Goal: Find contact information: Find contact information

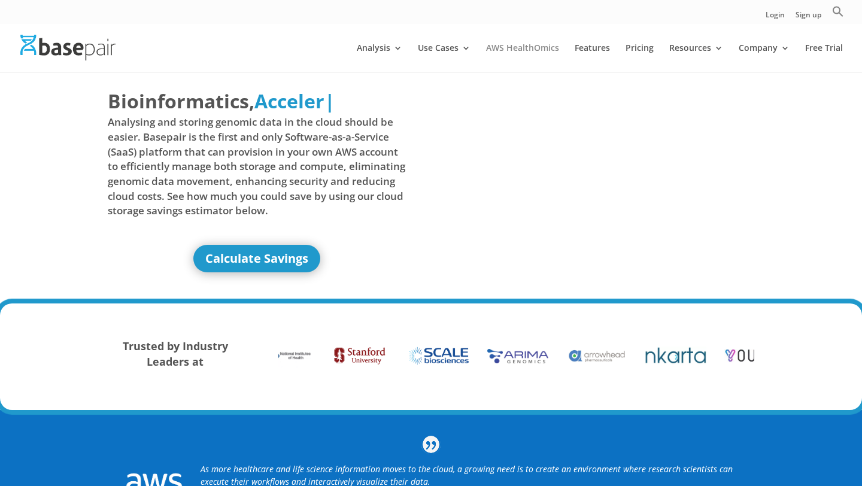
click at [517, 48] on link "AWS HealthOmics" at bounding box center [522, 58] width 73 height 28
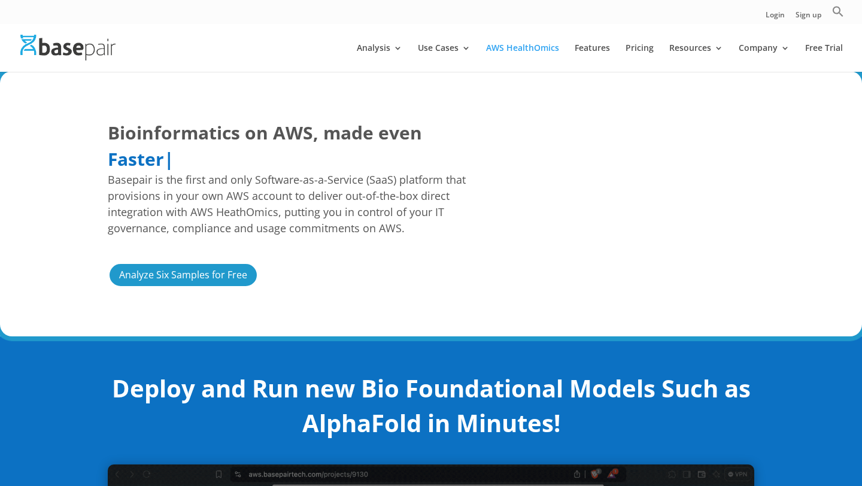
click at [46, 54] on img at bounding box center [67, 48] width 95 height 26
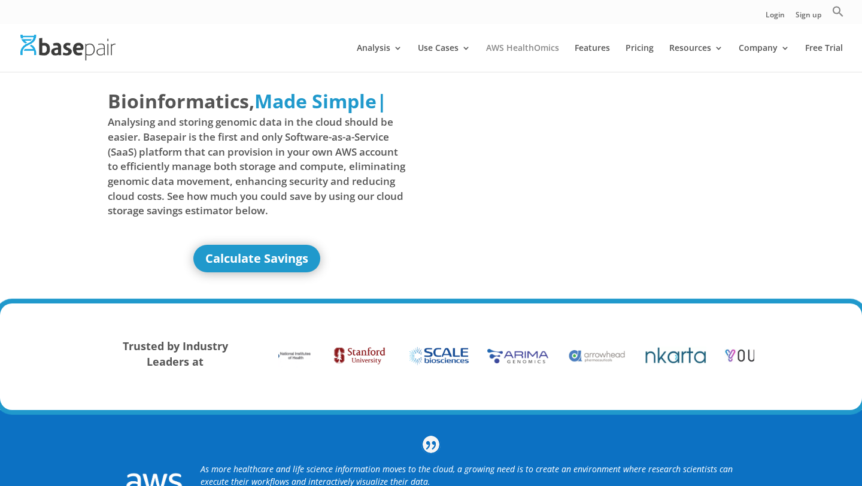
click at [512, 48] on link "AWS HealthOmics" at bounding box center [522, 58] width 73 height 28
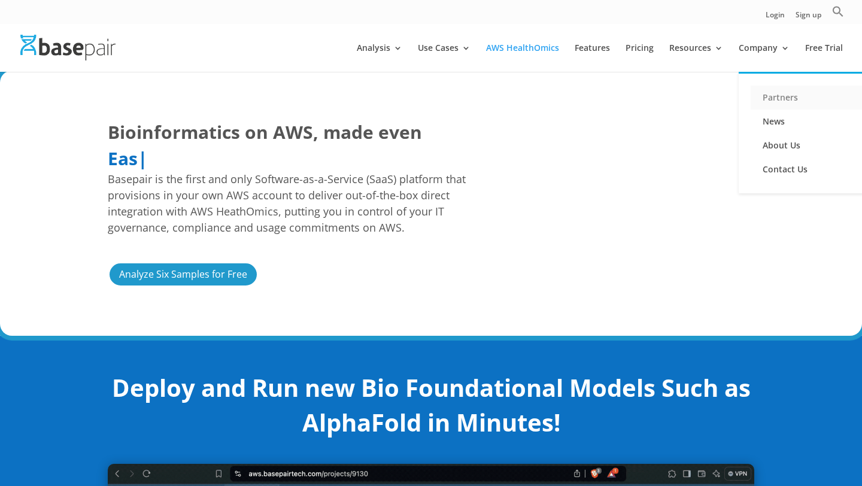
click at [770, 94] on link "Partners" at bounding box center [811, 98] width 120 height 24
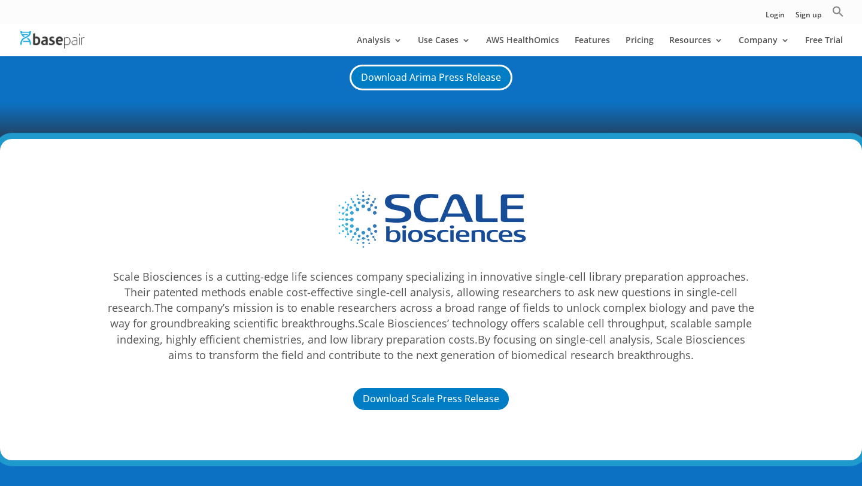
scroll to position [4322, 0]
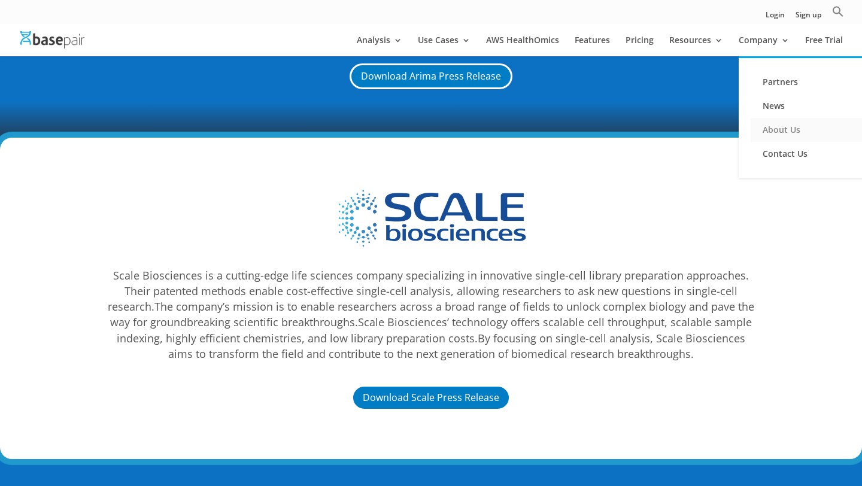
click at [776, 135] on link "About Us" at bounding box center [811, 130] width 120 height 24
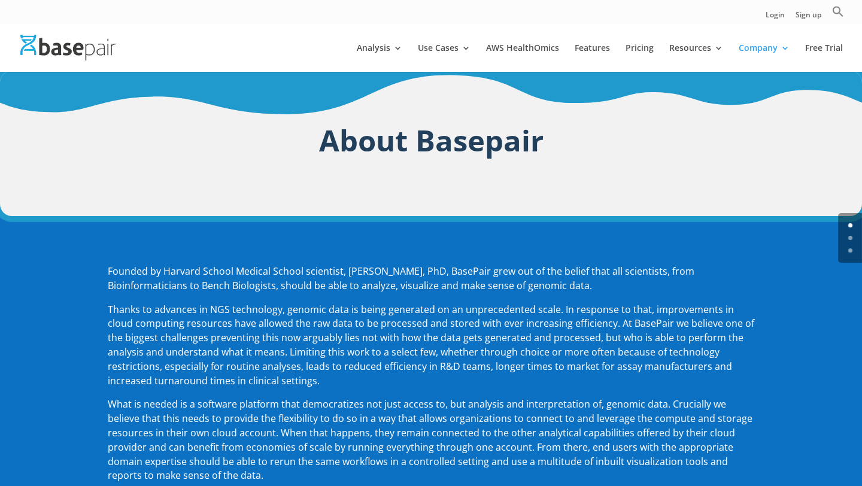
click at [89, 36] on img at bounding box center [67, 48] width 95 height 26
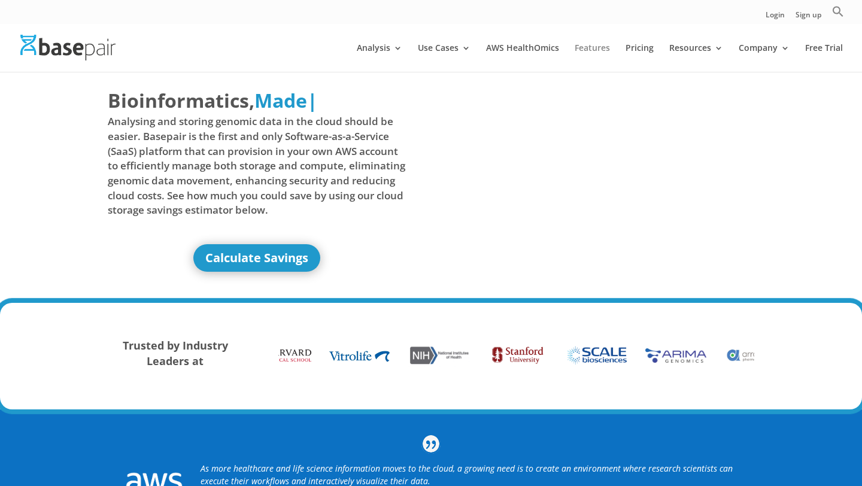
click at [584, 44] on link "Features" at bounding box center [592, 58] width 35 height 28
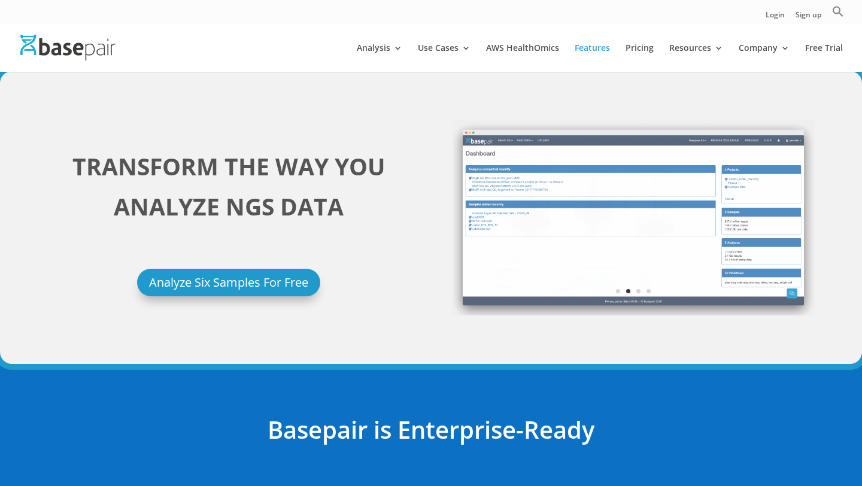
click at [86, 58] on img at bounding box center [67, 48] width 95 height 26
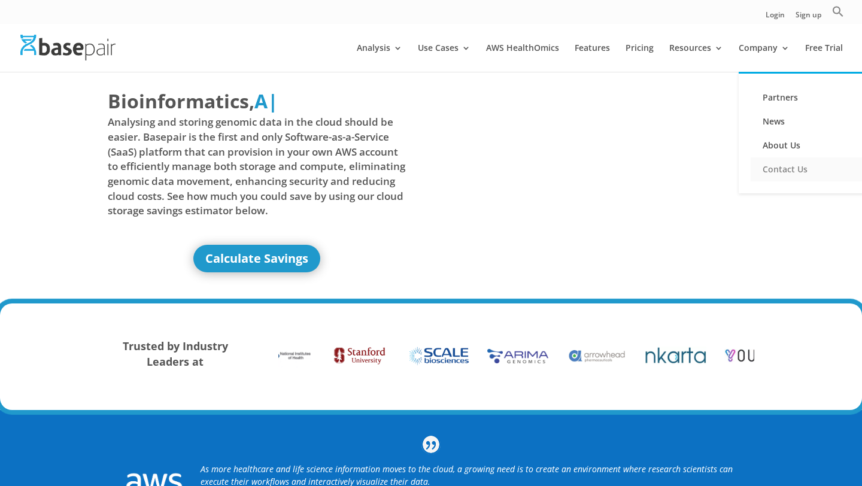
click at [774, 169] on link "Contact Us" at bounding box center [811, 169] width 120 height 24
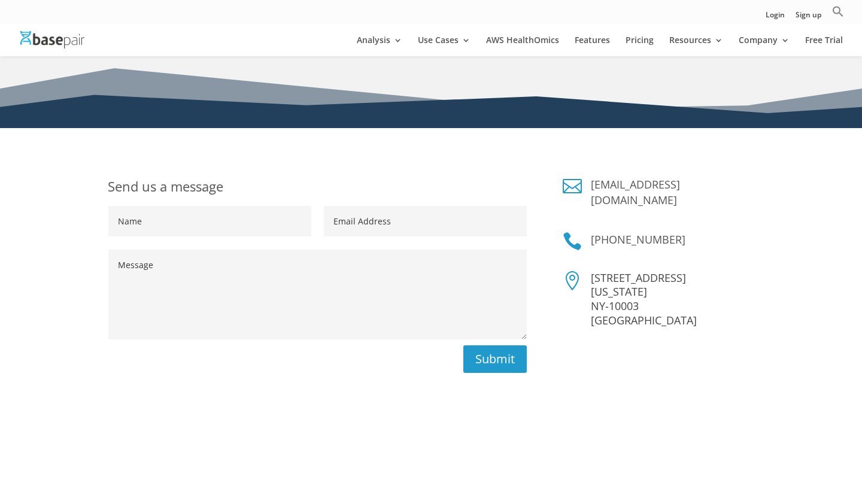
scroll to position [129, 0]
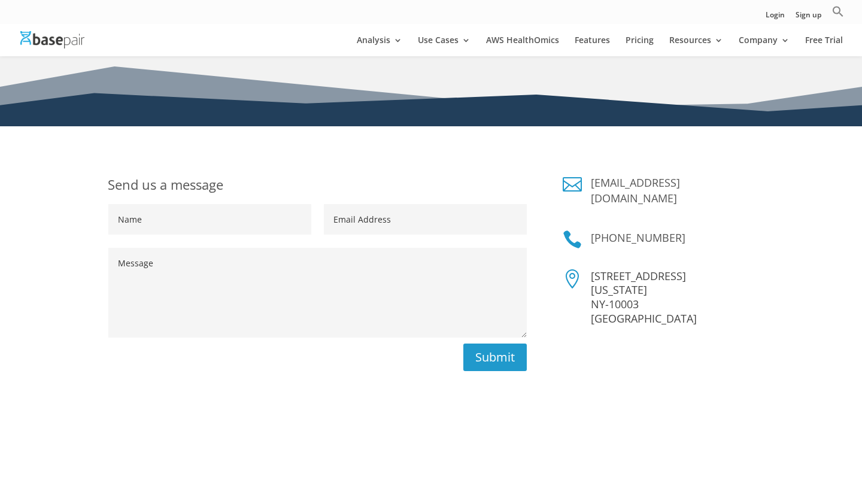
drag, startPoint x: 593, startPoint y: 222, endPoint x: 19, endPoint y: 345, distance: 587.3
drag, startPoint x: 734, startPoint y: 182, endPoint x: 588, endPoint y: 177, distance: 145.6
click at [588, 178] on div "sales@basepairtech.com" at bounding box center [668, 193] width 172 height 37
drag, startPoint x: 703, startPoint y: 216, endPoint x: 577, endPoint y: 226, distance: 126.7
click at [576, 230] on div " +1 (347) 428-9399" at bounding box center [659, 241] width 192 height 22
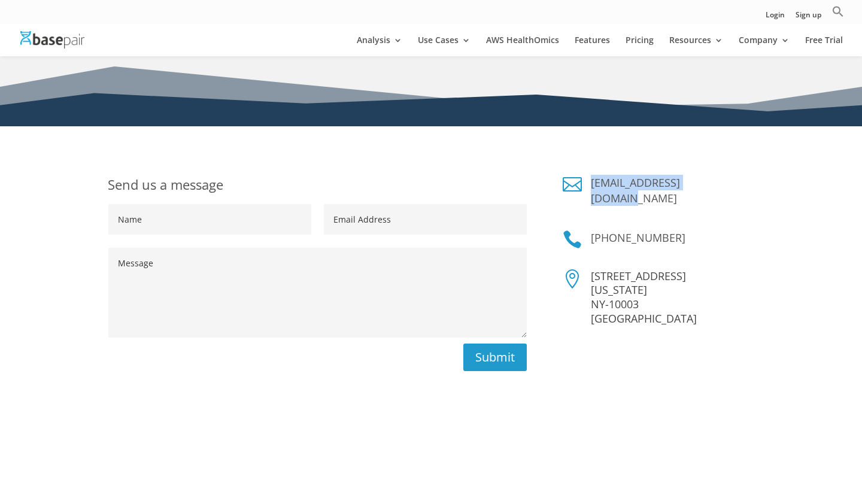
click at [38, 45] on img at bounding box center [52, 39] width 64 height 17
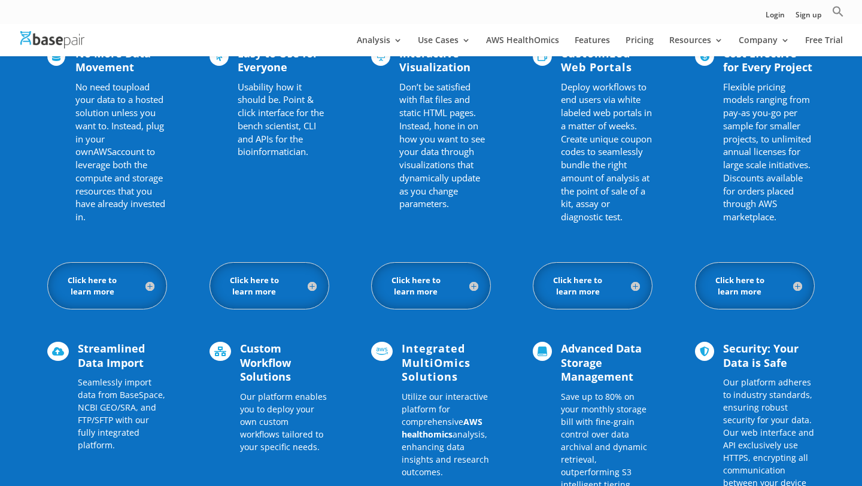
scroll to position [834, 0]
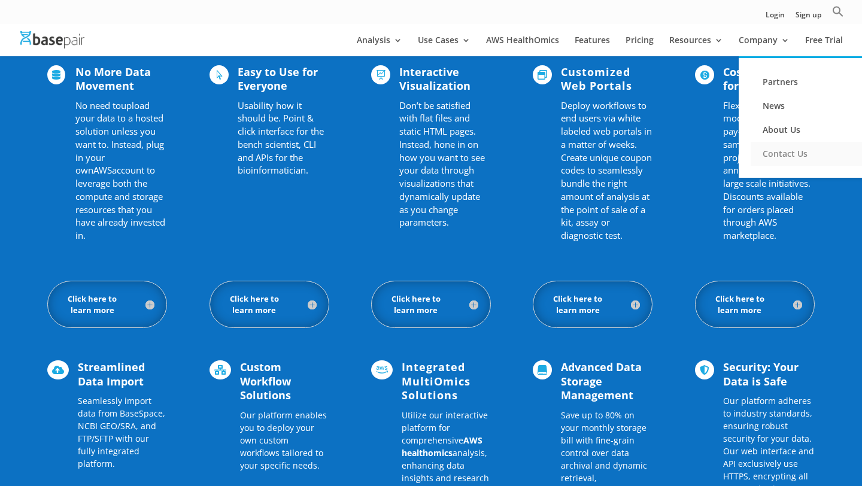
click at [791, 152] on link "Contact Us" at bounding box center [811, 154] width 120 height 24
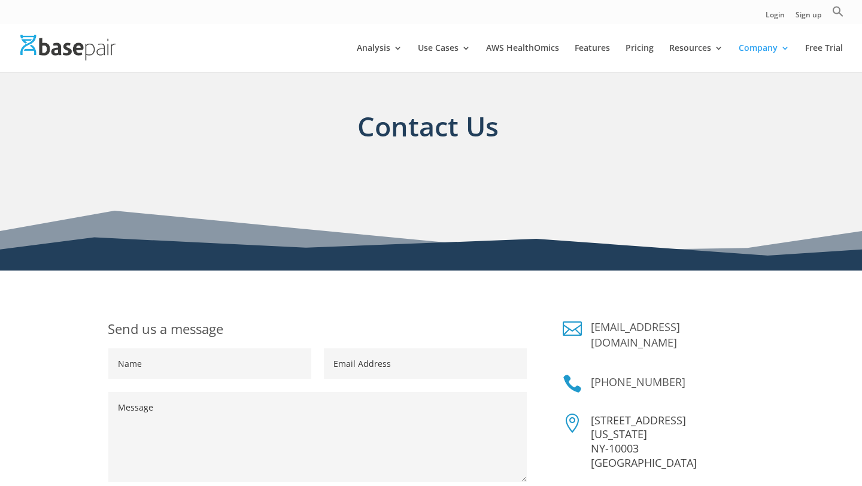
click at [77, 43] on img at bounding box center [67, 48] width 95 height 26
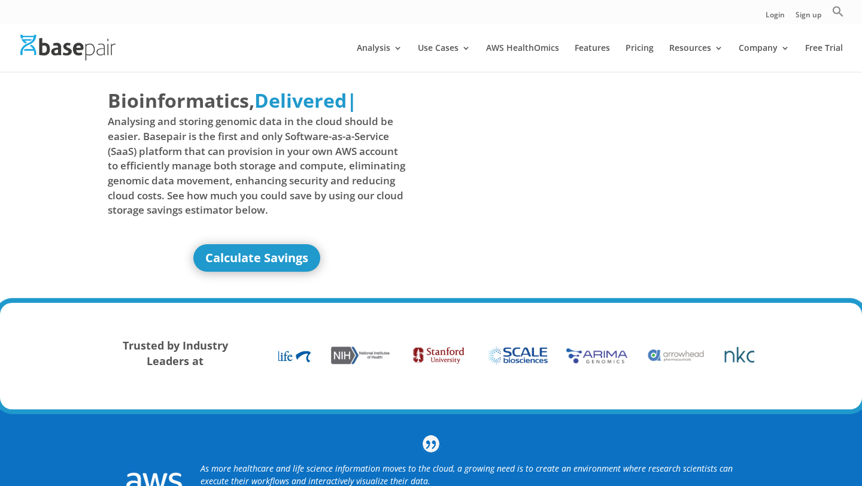
click at [542, 462] on p "As more healthcare and life science information moves to the cloud, a growing n…" at bounding box center [469, 479] width 536 height 34
